Goal: Information Seeking & Learning: Learn about a topic

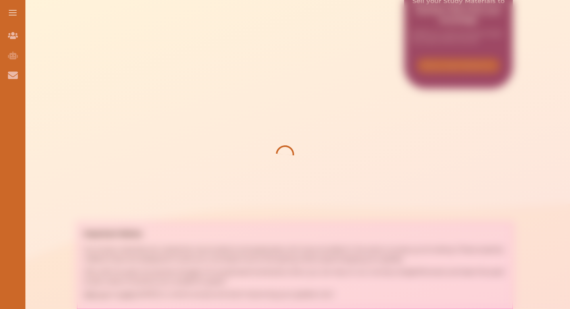
scroll to position [241, 0]
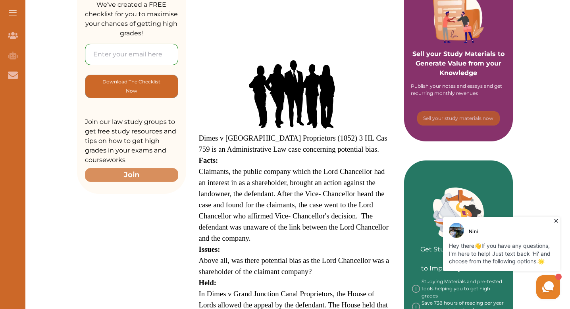
scroll to position [142, 0]
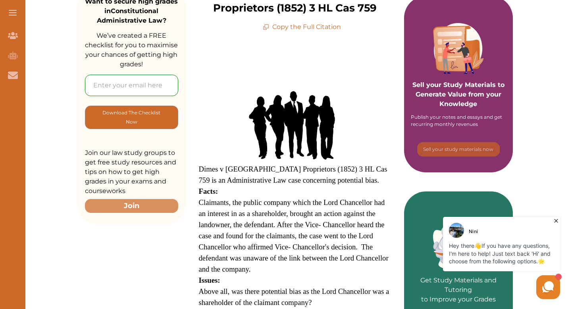
click at [555, 220] on icon at bounding box center [556, 221] width 4 height 4
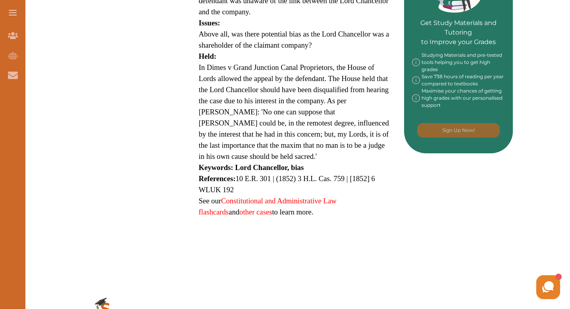
scroll to position [402, 0]
